Goal: Information Seeking & Learning: Learn about a topic

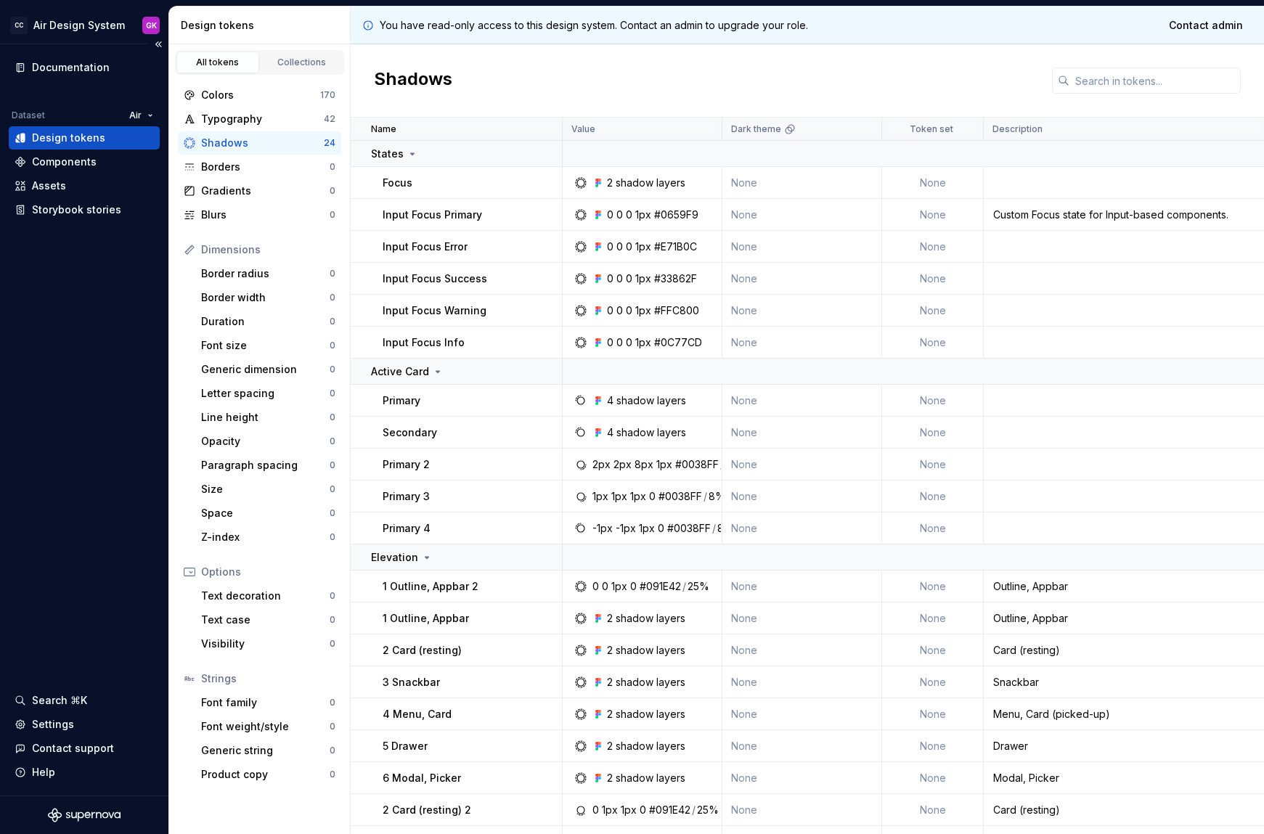
click at [27, 649] on div "Documentation Dataset Air Design tokens Components Assets Storybook stories Sea…" at bounding box center [84, 419] width 168 height 751
click at [35, 417] on div "Documentation Dataset Air Design tokens Components Assets Storybook stories Sea…" at bounding box center [84, 419] width 168 height 751
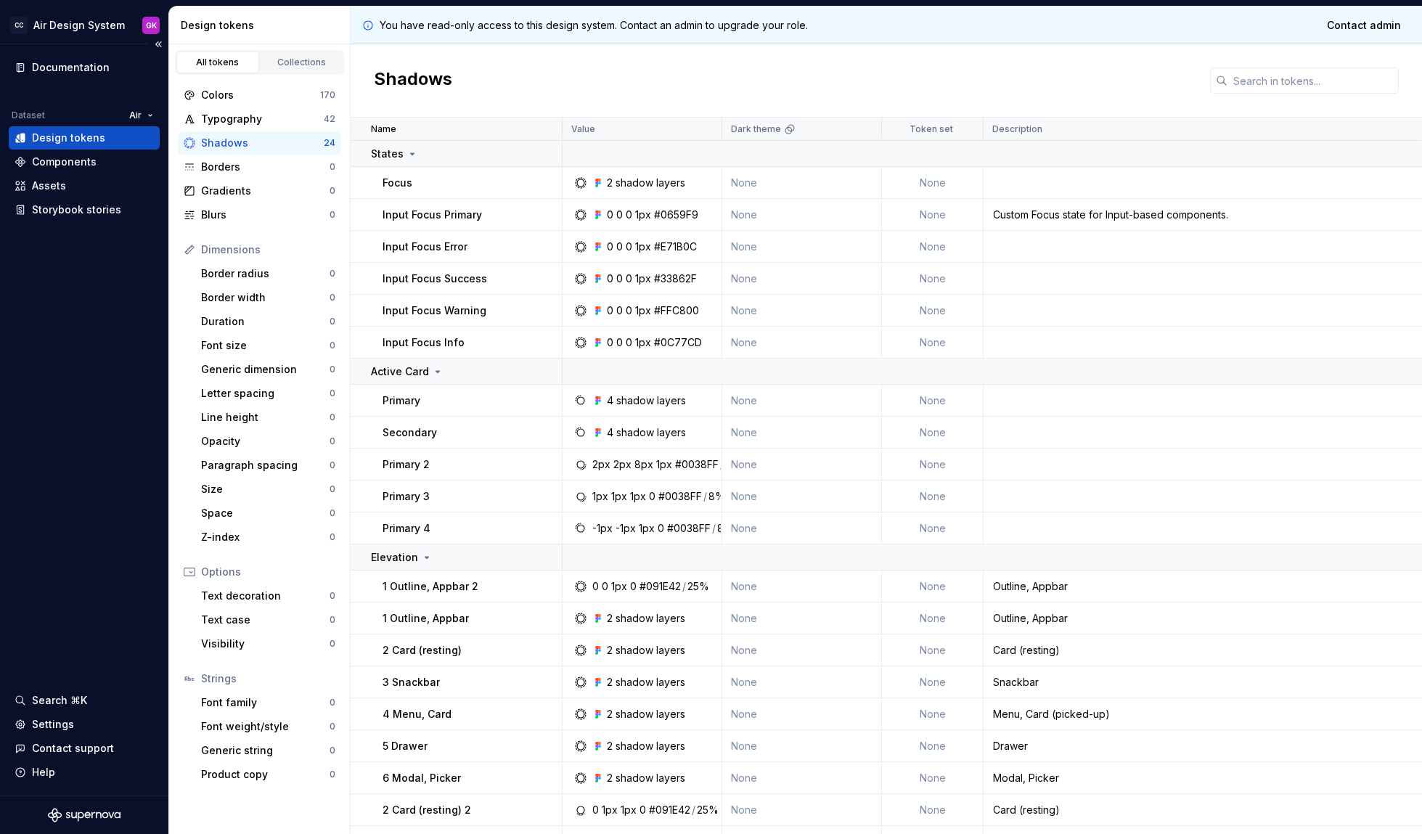
click at [150, 541] on div "Documentation Dataset Air Design tokens Components Assets Storybook stories Sea…" at bounding box center [84, 419] width 168 height 751
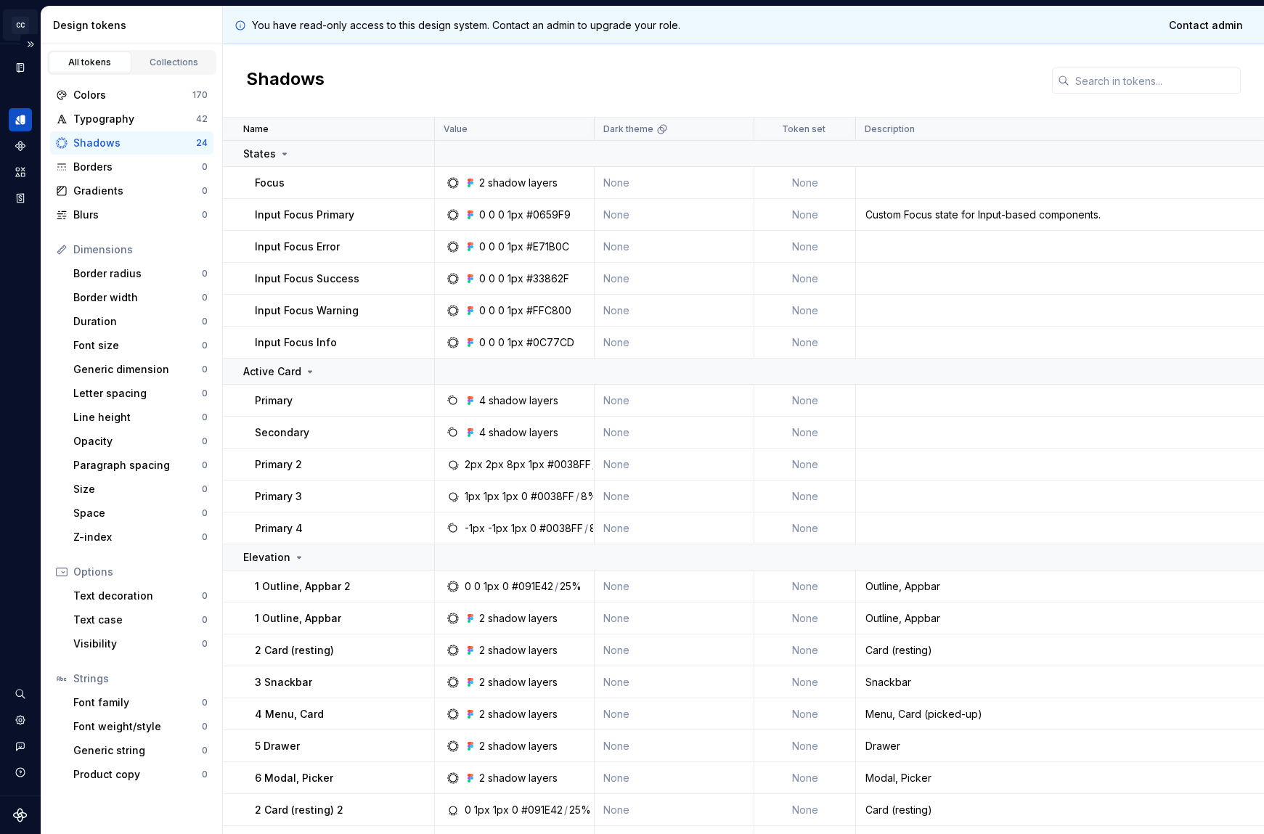
click at [24, 28] on html "CC Air Design System GK Dataset Air Design tokens All tokens Collections Colors…" at bounding box center [632, 417] width 1264 height 834
click at [46, 25] on html "CC Air Design System GK Dataset Air Design tokens All tokens Collections Colors…" at bounding box center [632, 417] width 1264 height 834
click at [30, 44] on button "Expand sidebar" at bounding box center [30, 44] width 20 height 20
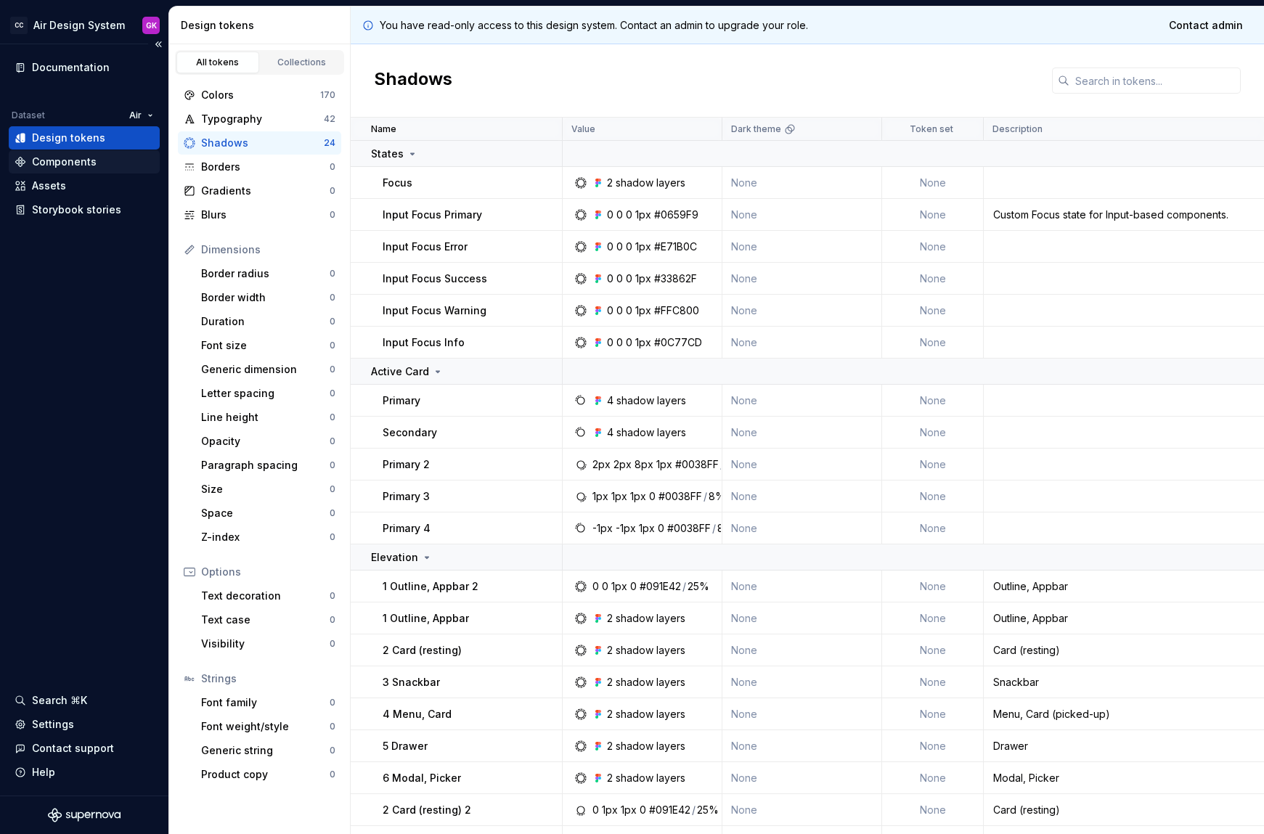
click at [75, 165] on div "Components" at bounding box center [64, 162] width 65 height 15
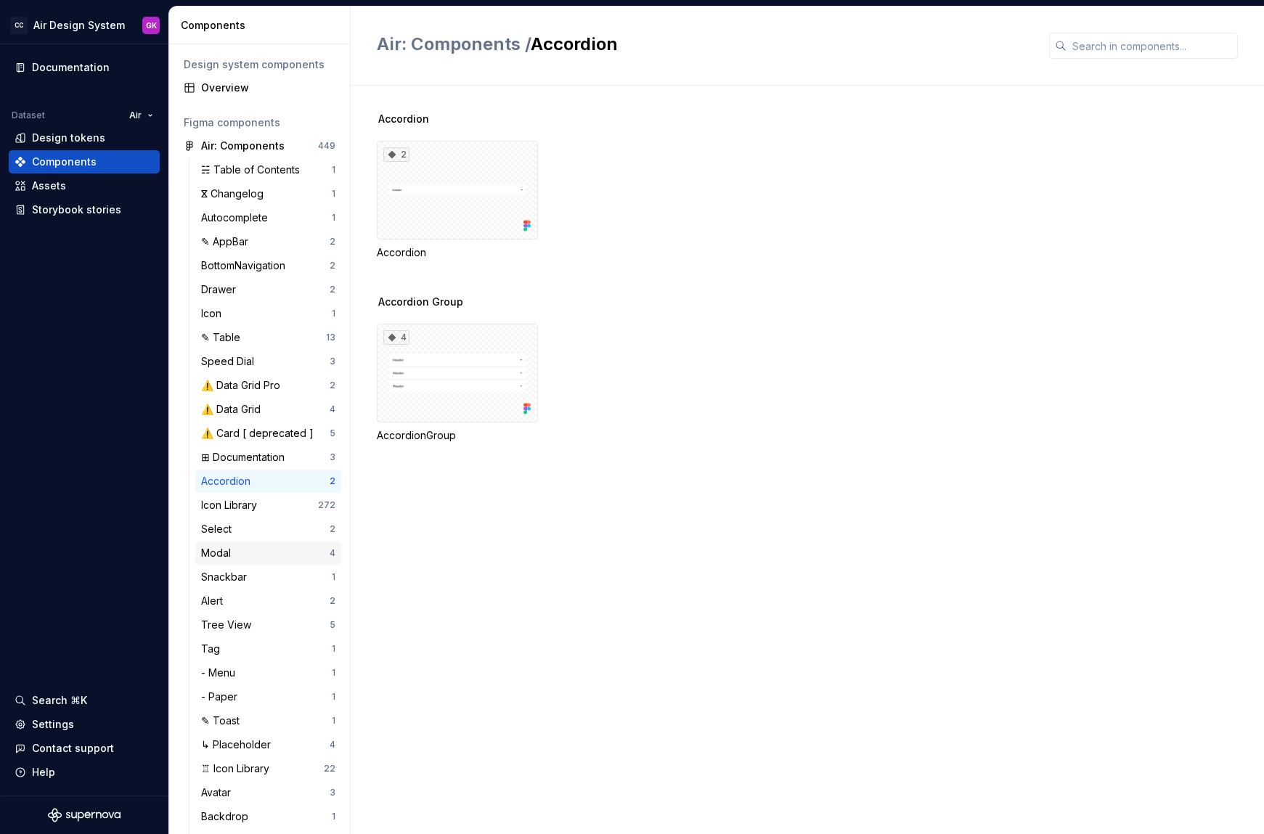
click at [279, 560] on div "Modal 4" at bounding box center [268, 552] width 146 height 23
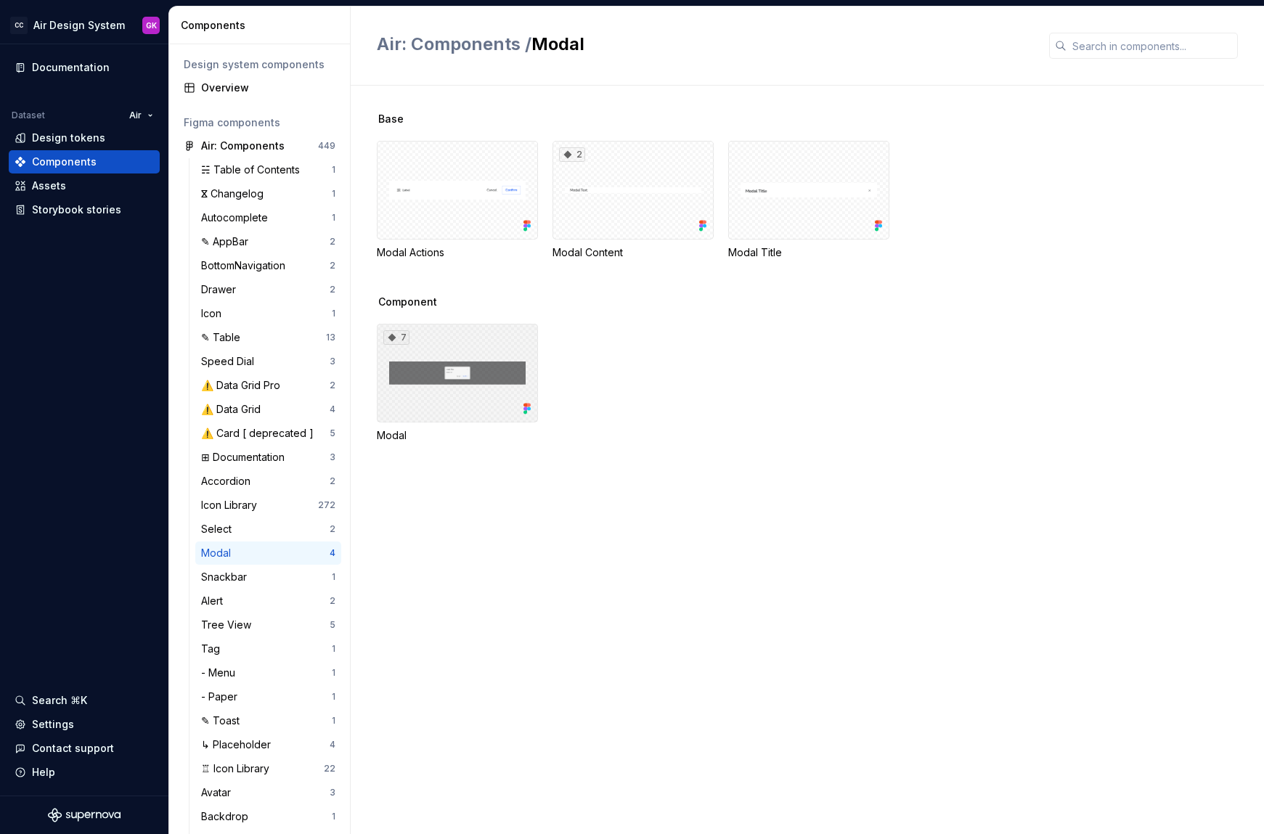
click at [486, 378] on div "7" at bounding box center [457, 373] width 161 height 99
